Goal: Transaction & Acquisition: Book appointment/travel/reservation

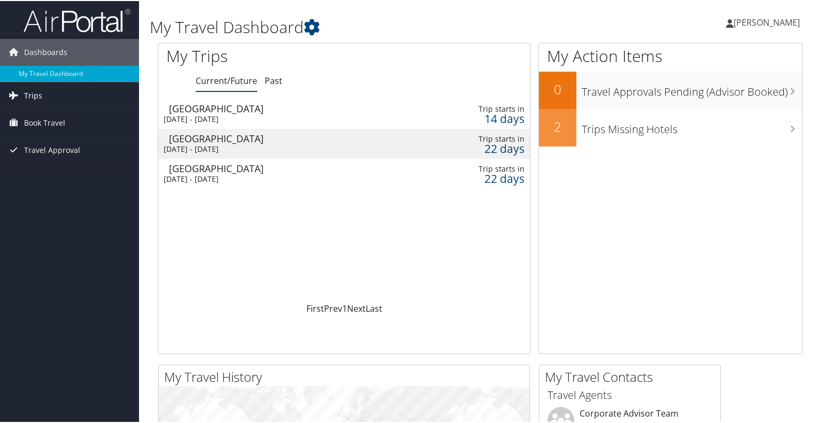
click at [78, 91] on link "Trips" at bounding box center [69, 94] width 139 height 27
click at [25, 96] on span "Trips" at bounding box center [33, 94] width 18 height 27
click at [25, 111] on span "Book Travel" at bounding box center [44, 122] width 41 height 27
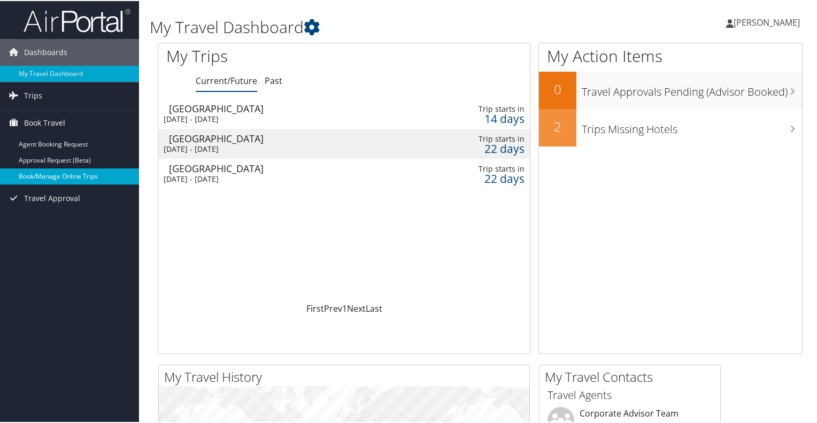
click at [40, 177] on link "Book/Manage Online Trips" at bounding box center [69, 175] width 139 height 16
